Goal: Check status

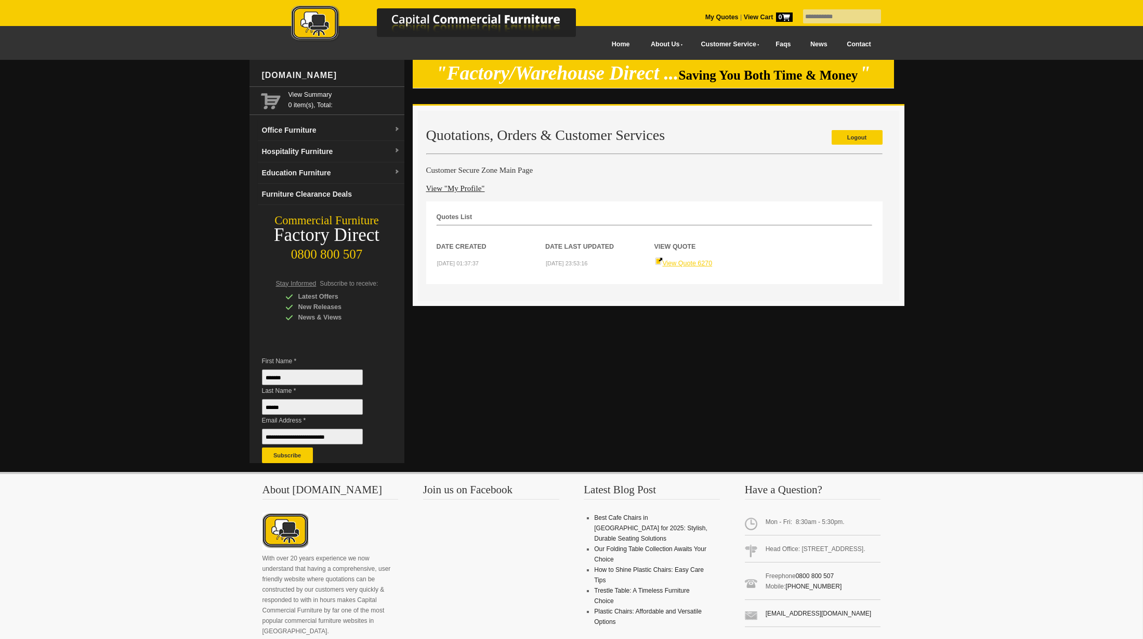
click at [677, 263] on link "View Quote 6270" at bounding box center [684, 262] width 58 height 7
